Goal: Navigation & Orientation: Find specific page/section

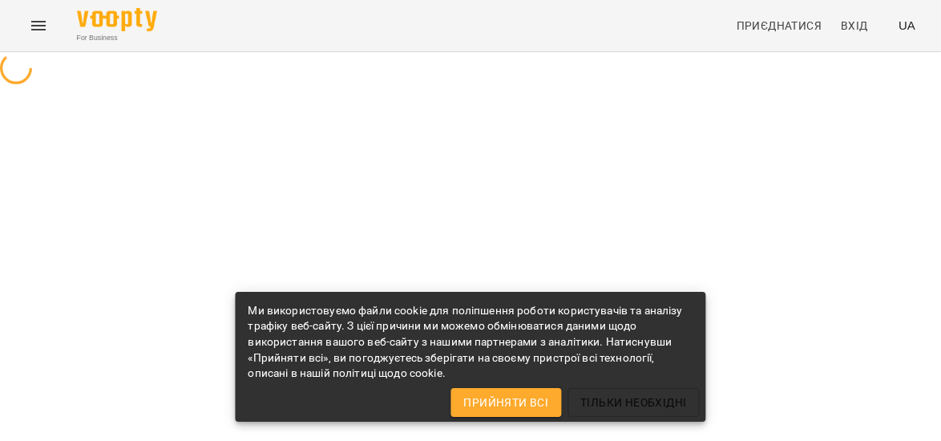
select select "**"
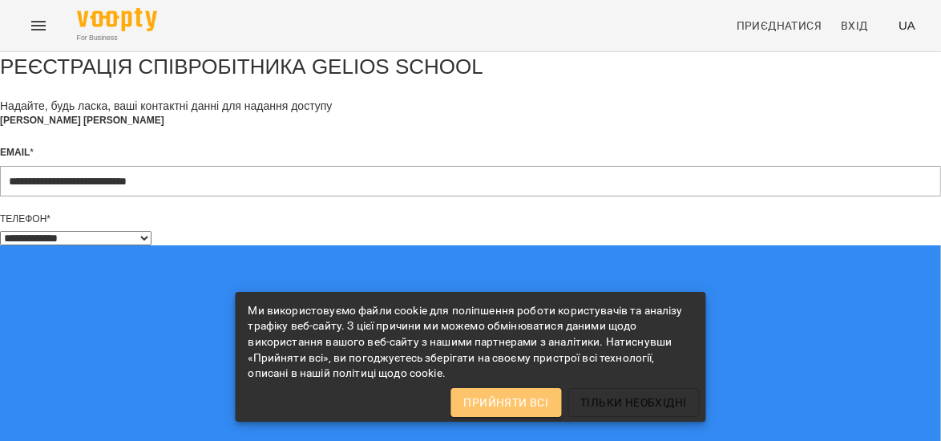
click at [529, 412] on button "Прийняти всі" at bounding box center [505, 402] width 111 height 29
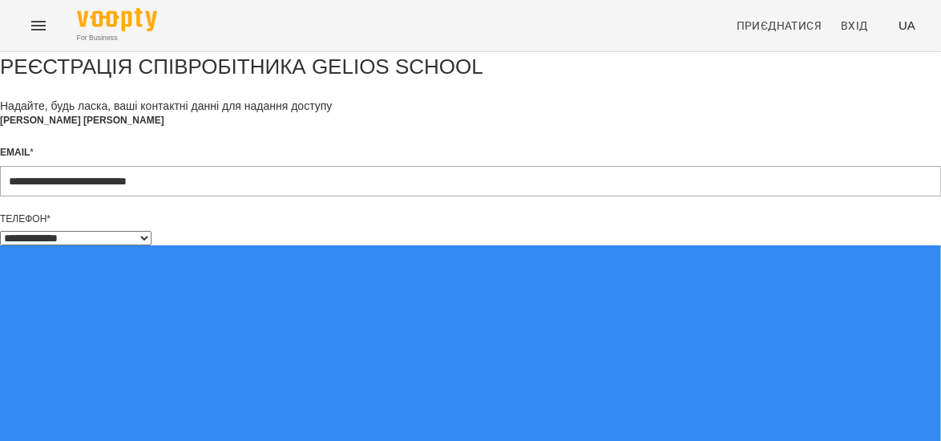
scroll to position [152, 0]
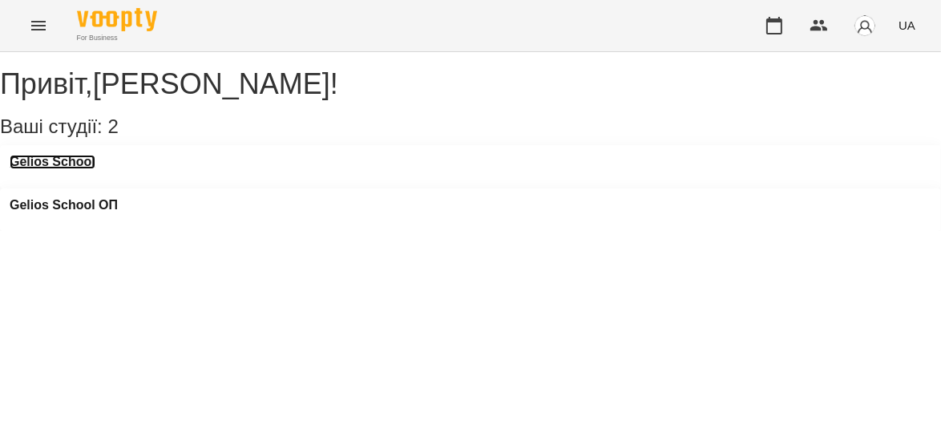
click at [93, 169] on h3 "Gelios School" at bounding box center [53, 162] width 86 height 14
click at [118, 198] on h3 "Gelios School ОП" at bounding box center [64, 205] width 108 height 14
drag, startPoint x: 901, startPoint y: 2, endPoint x: 533, endPoint y: 311, distance: 480.7
click at [533, 231] on div "Привіт , [PERSON_NAME] ! Ваші студії: 2 Gelios School [GEOGRAPHIC_DATA] ОП" at bounding box center [470, 141] width 941 height 179
